Goal: Navigation & Orientation: Find specific page/section

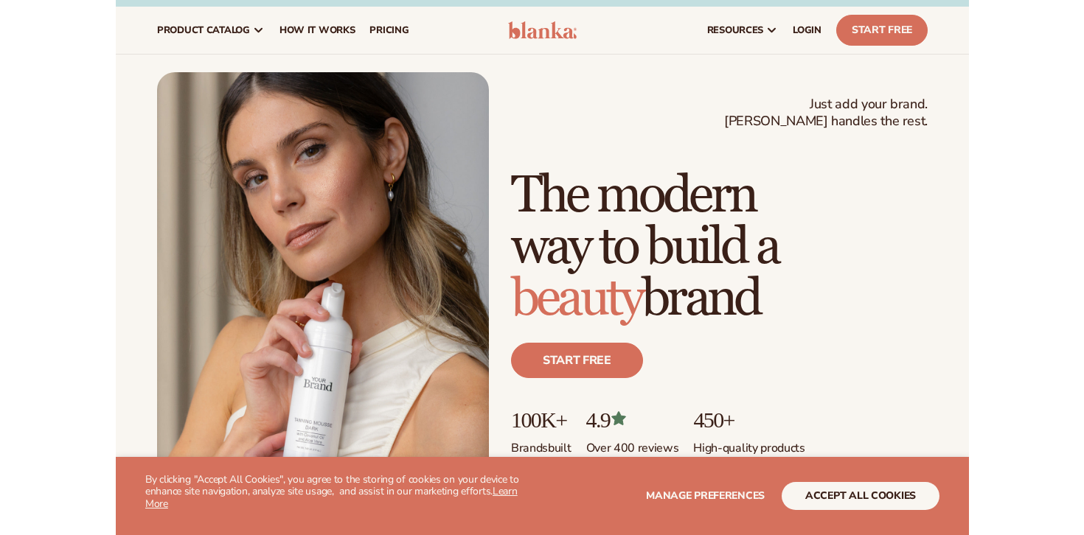
scroll to position [37, 0]
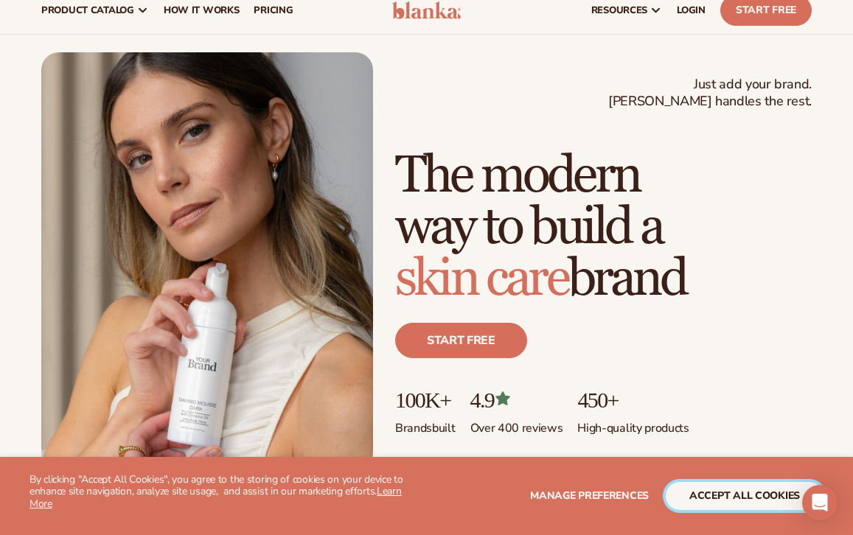
click at [719, 500] on button "accept all cookies" at bounding box center [745, 496] width 158 height 28
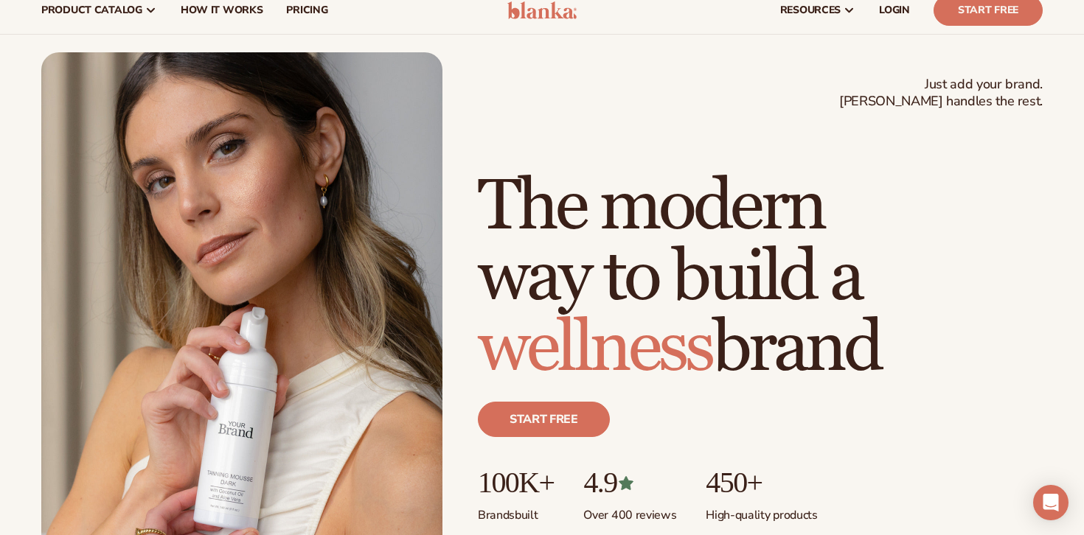
scroll to position [0, 0]
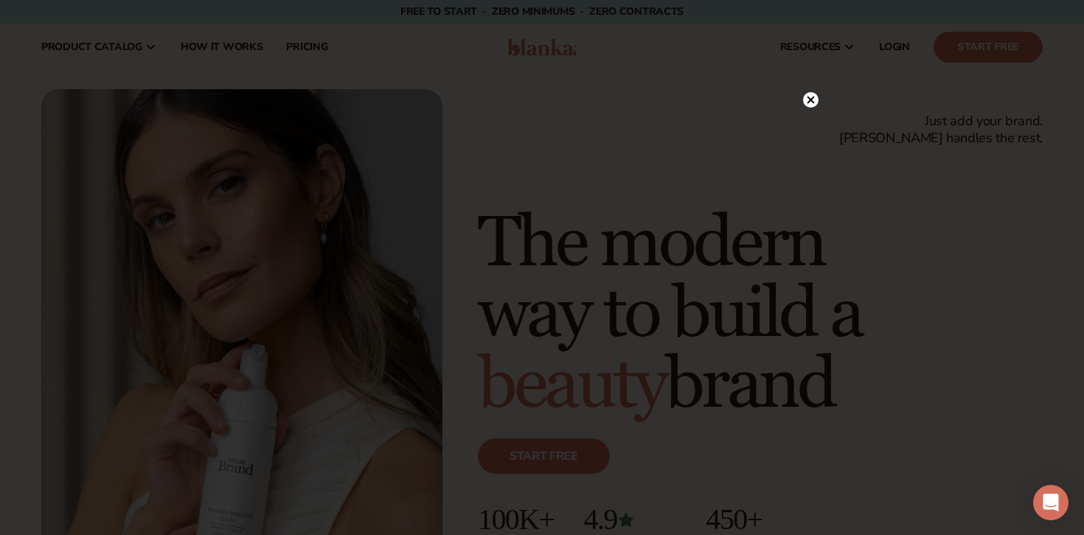
click at [812, 101] on icon at bounding box center [810, 99] width 7 height 7
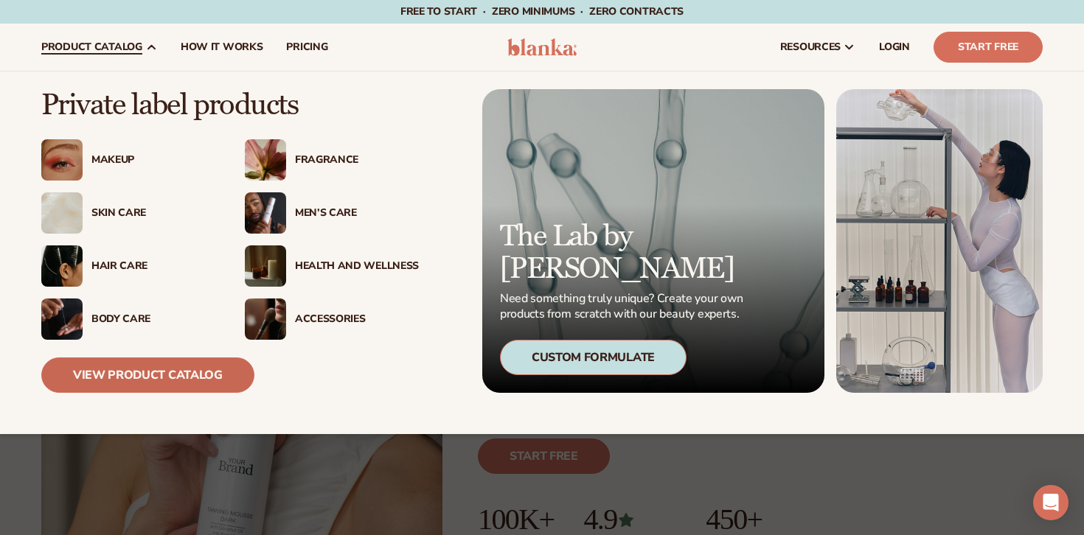
click at [136, 363] on link "View Product Catalog" at bounding box center [147, 375] width 213 height 35
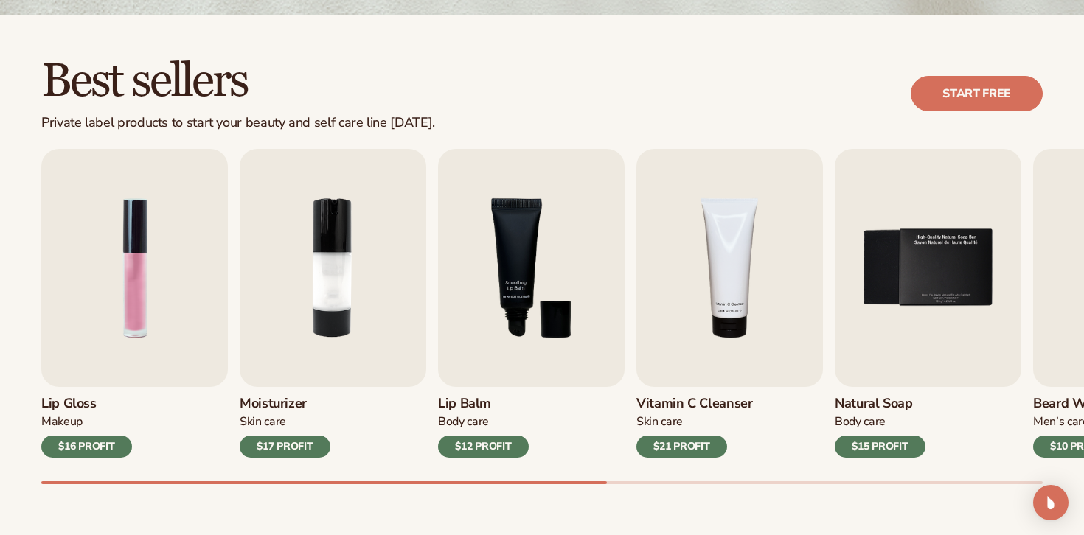
scroll to position [383, 0]
